Goal: Find specific page/section: Find specific page/section

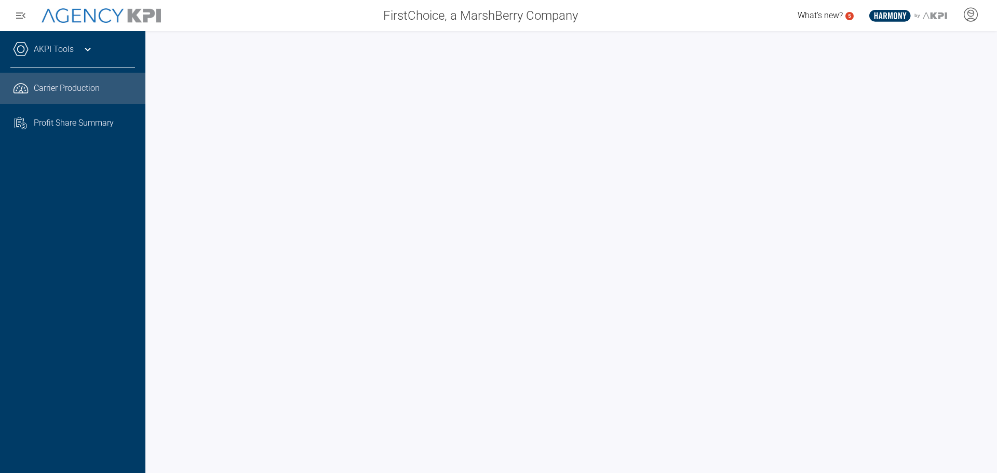
click at [65, 308] on div "AKPI Tools Core Production Data Upload Agency Code Mapping Carrier Data Health …" at bounding box center [72, 252] width 145 height 442
click at [83, 48] on icon at bounding box center [87, 49] width 12 height 12
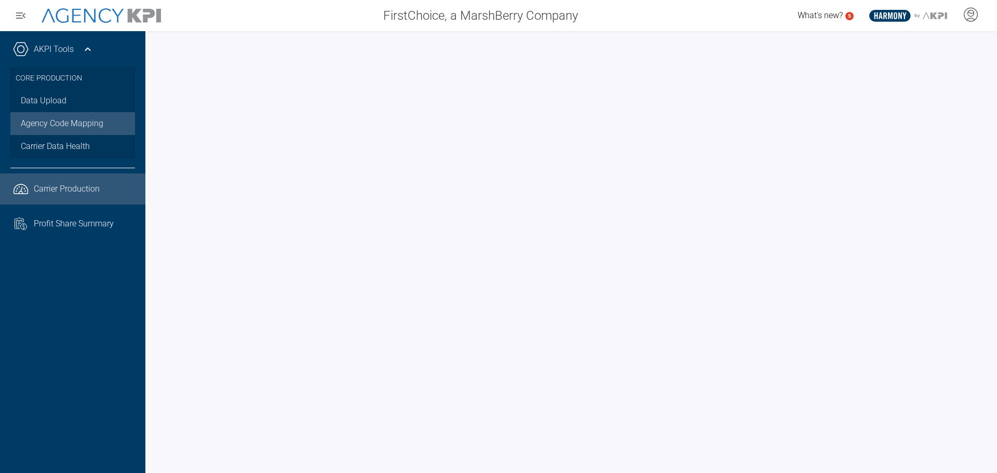
click at [83, 120] on link "Agency Code Mapping" at bounding box center [72, 123] width 125 height 23
click at [55, 126] on link "Agency Code Mapping" at bounding box center [72, 123] width 125 height 23
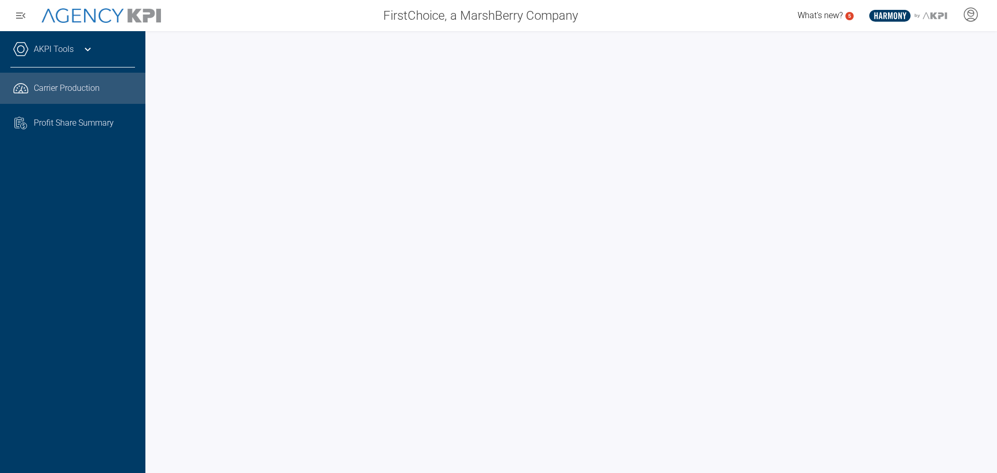
click at [258, 25] on div "FirstChoice, a MarshBerry Company" at bounding box center [380, 15] width 412 height 21
